Goal: Task Accomplishment & Management: Manage account settings

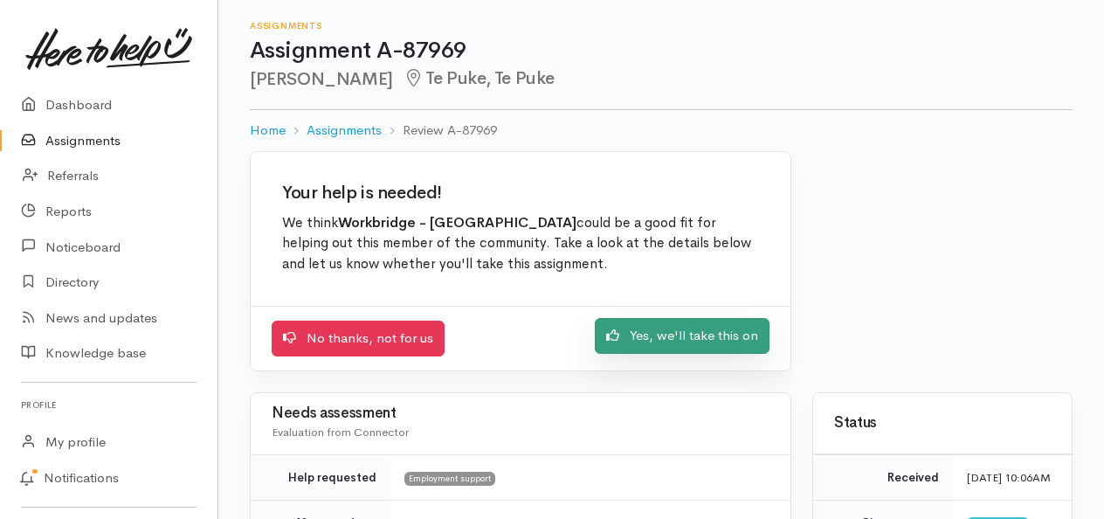
click at [680, 329] on link "Yes, we'll take this on" at bounding box center [682, 336] width 175 height 36
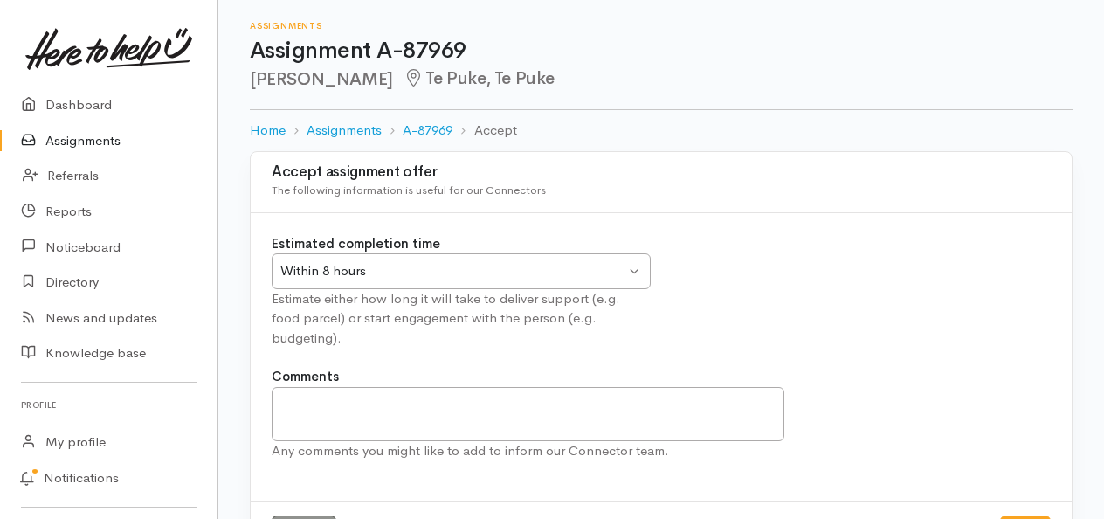
scroll to position [45, 0]
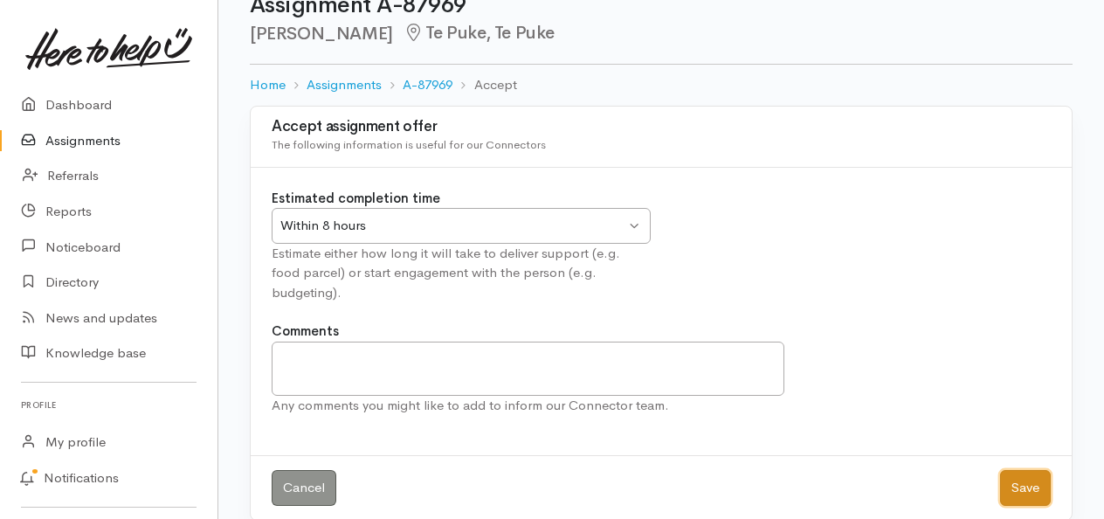
click at [1023, 470] on button "Save" at bounding box center [1025, 488] width 51 height 36
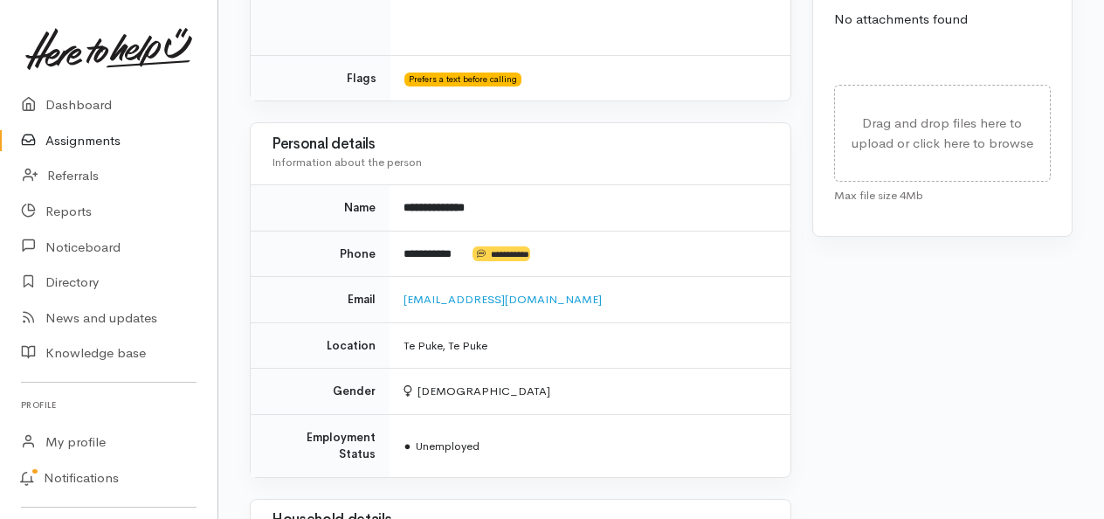
scroll to position [897, 0]
